Goal: Task Accomplishment & Management: Use online tool/utility

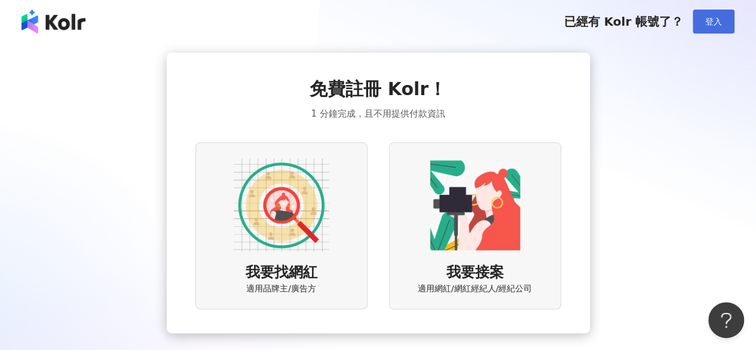
click at [700, 16] on button "登入" at bounding box center [714, 22] width 42 height 24
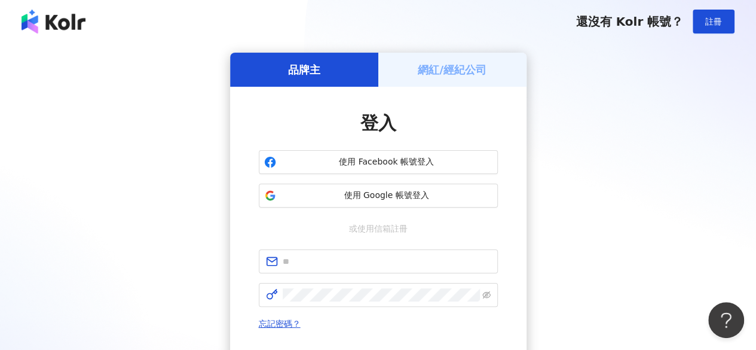
click at [493, 68] on div "網紅/經紀公司" at bounding box center [452, 70] width 148 height 34
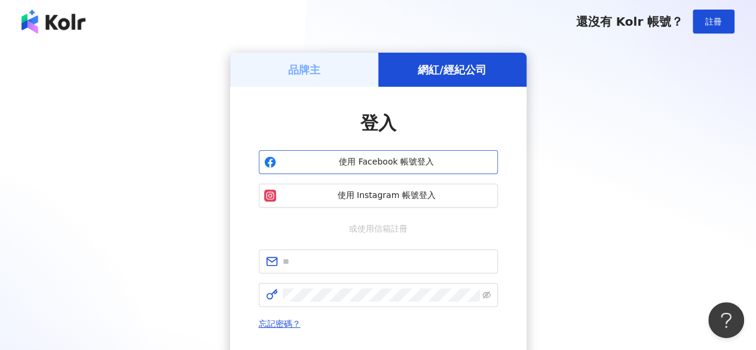
click at [435, 168] on button "使用 Facebook 帳號登入" at bounding box center [378, 162] width 239 height 24
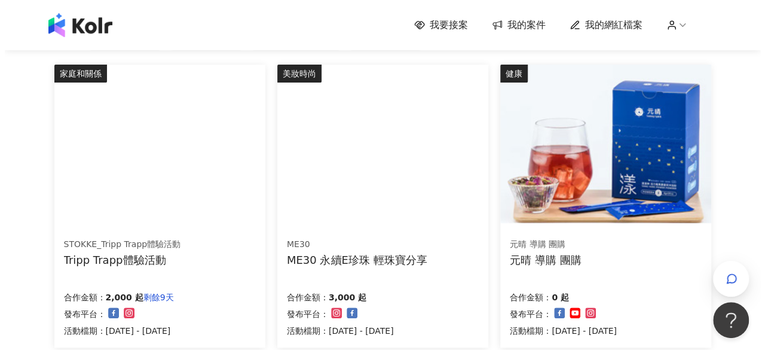
scroll to position [239, 0]
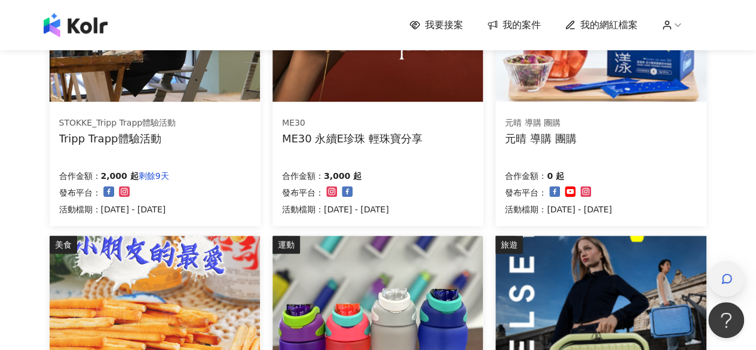
click at [724, 271] on span "button" at bounding box center [727, 278] width 12 height 14
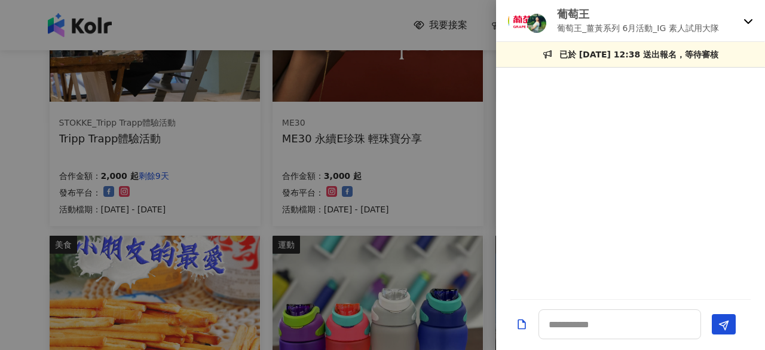
click at [743, 23] on div "葡萄王 葡萄王_薑黃系列 6月活動_IG 素人試用大隊" at bounding box center [630, 21] width 269 height 42
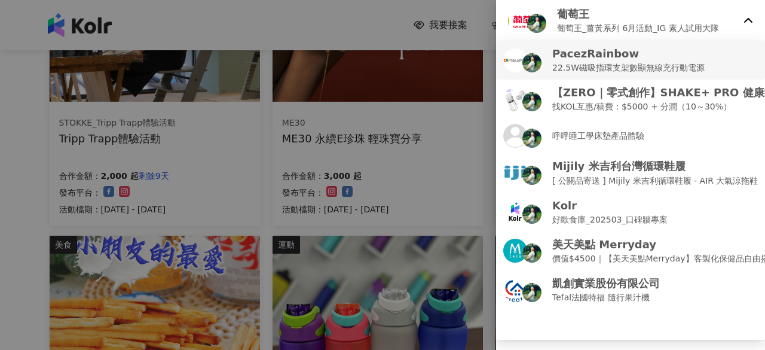
click at [675, 76] on li "PacezRainbow 22.5W磁吸指環支架數顯無線充行動電源" at bounding box center [630, 60] width 269 height 39
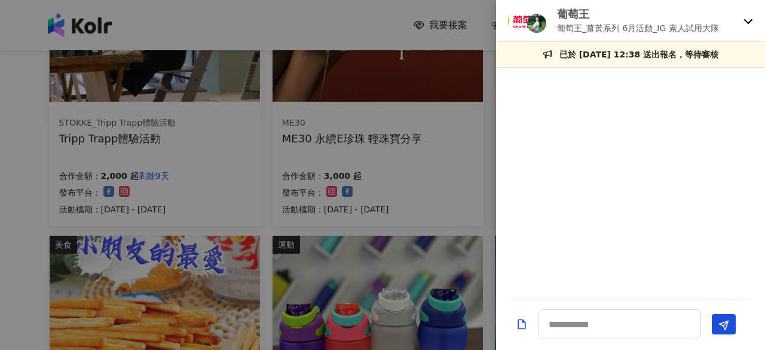
click at [641, 23] on p "葡萄王_薑黃系列 6月活動_IG 素人試用大隊" at bounding box center [638, 28] width 162 height 13
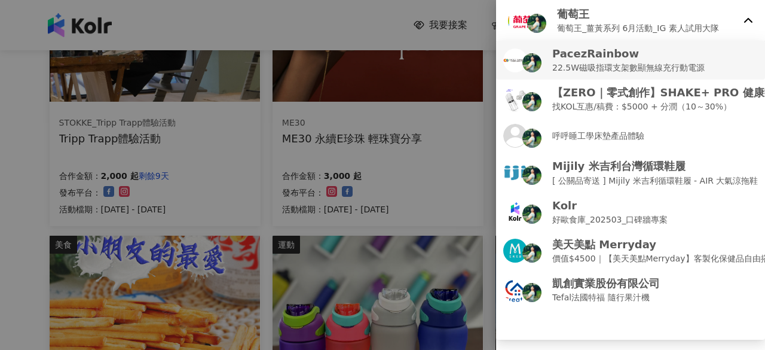
click at [666, 59] on p "PacezRainbow" at bounding box center [628, 53] width 152 height 15
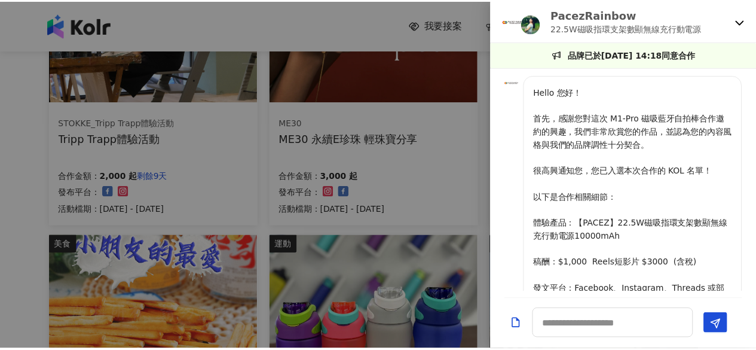
scroll to position [1180, 0]
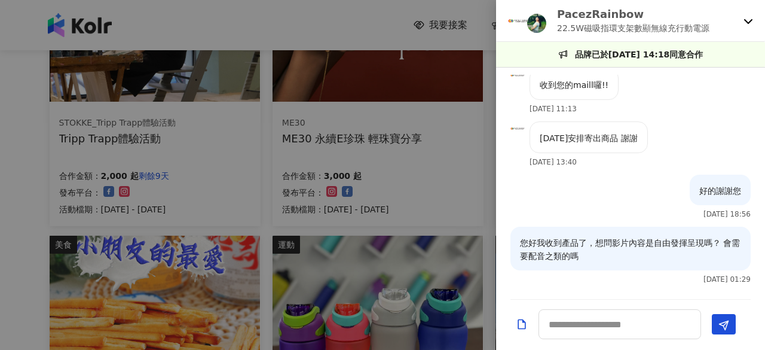
click at [346, 30] on div at bounding box center [382, 175] width 765 height 350
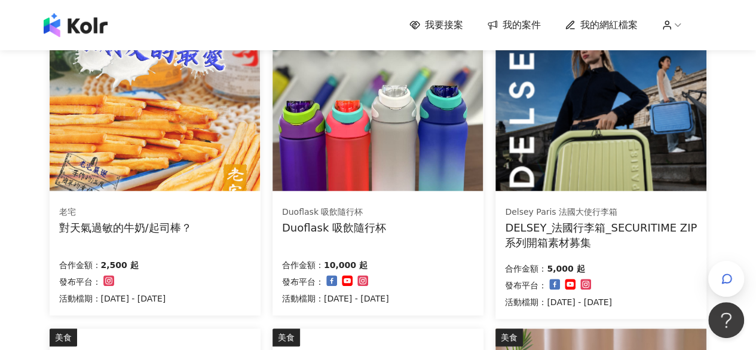
scroll to position [418, 0]
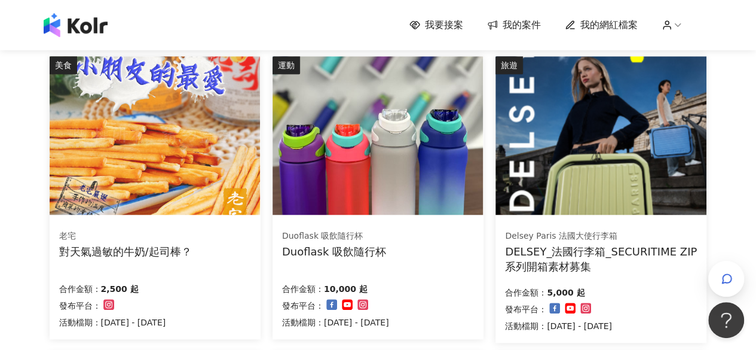
click at [616, 152] on img at bounding box center [600, 135] width 210 height 158
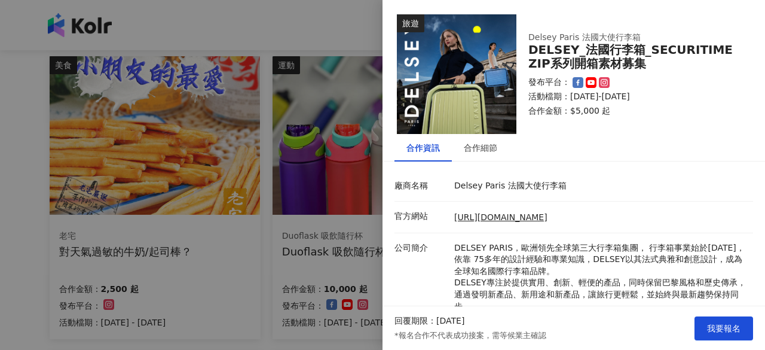
click at [286, 47] on div at bounding box center [382, 175] width 765 height 350
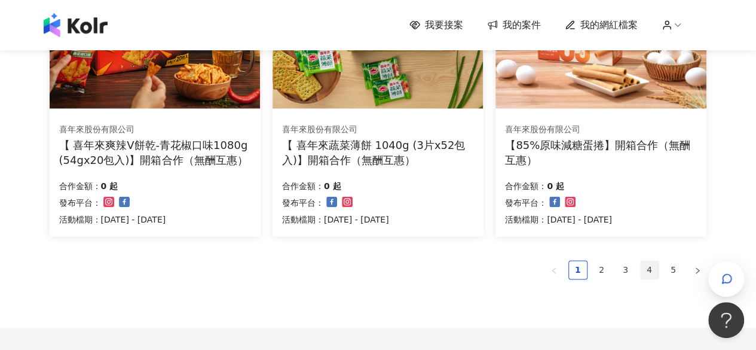
scroll to position [930, 0]
